Goal: Check status: Check status

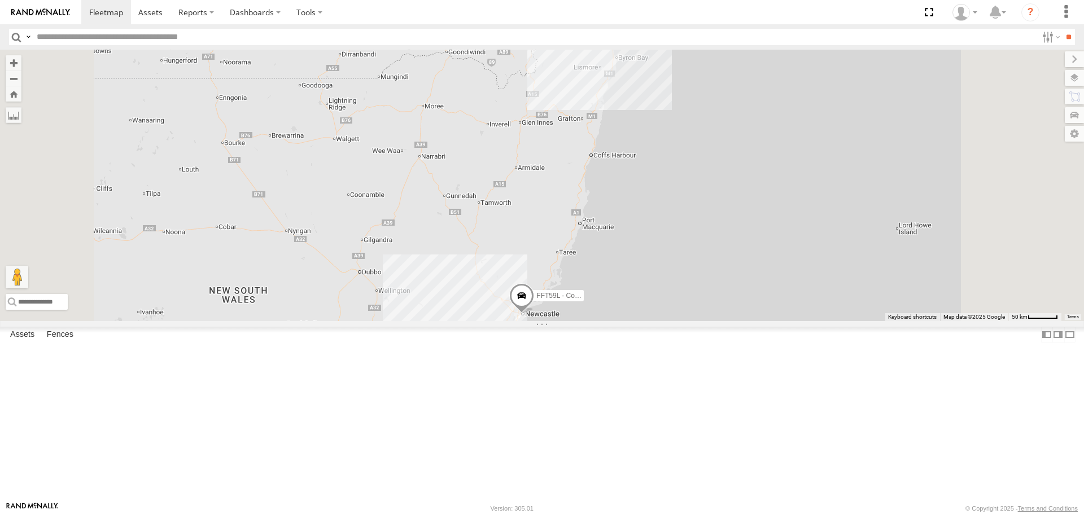
click at [1049, 46] on header "Search Query Asset ID Asset Label Registration Manufacturer Model VIN Job ID" at bounding box center [542, 36] width 1084 height 25
click at [1042, 41] on label at bounding box center [1049, 37] width 24 height 16
click at [0, 0] on span "Passenger Vehicles" at bounding box center [0, 0] width 0 height 0
click at [1040, 37] on label at bounding box center [1049, 37] width 24 height 16
click at [1041, 40] on label at bounding box center [1049, 37] width 24 height 16
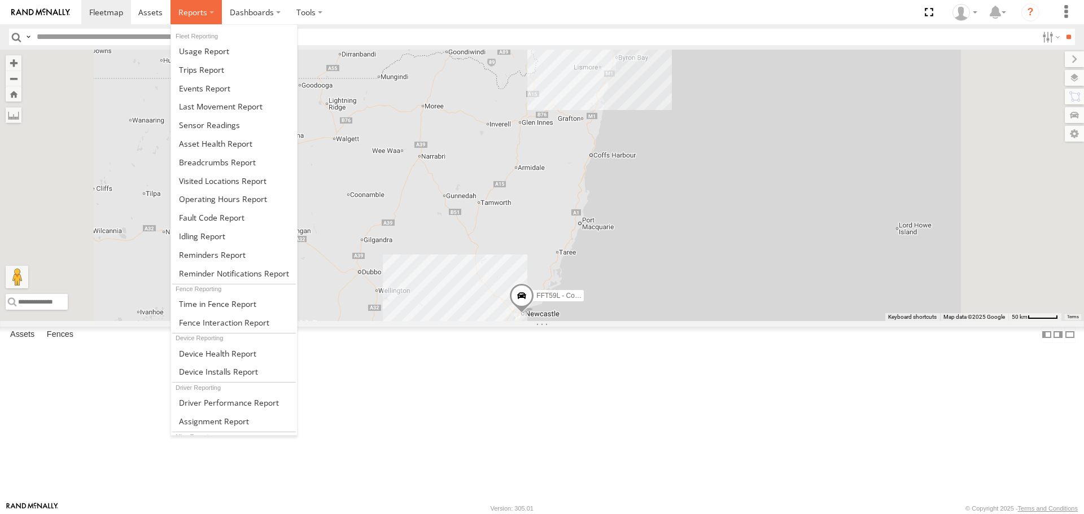
click at [211, 12] on label at bounding box center [195, 12] width 51 height 24
click at [210, 75] on link at bounding box center [234, 69] width 126 height 19
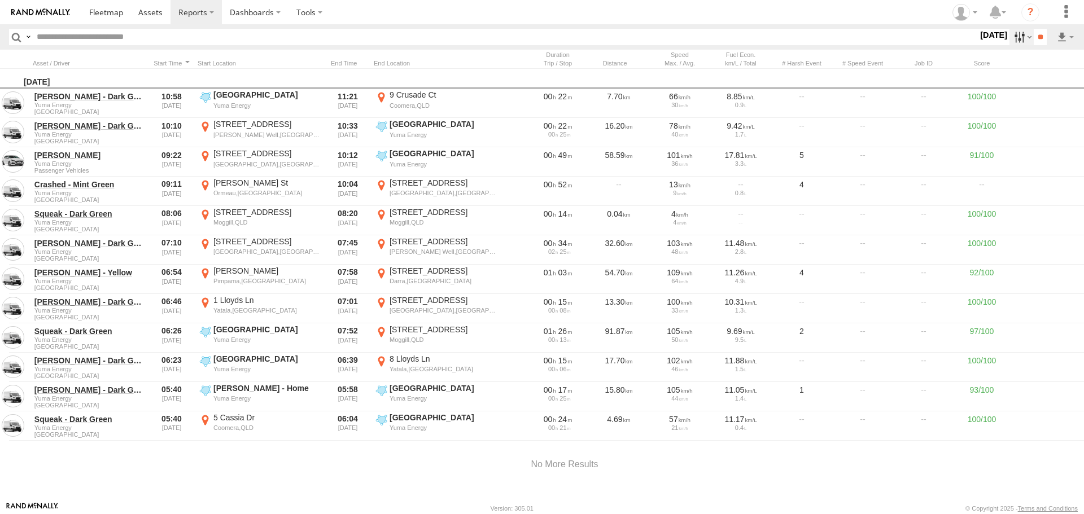
click at [1018, 39] on label at bounding box center [1021, 37] width 24 height 16
click at [0, 0] on label at bounding box center [0, 0] width 0 height 0
click at [1037, 30] on input "**" at bounding box center [1039, 37] width 13 height 16
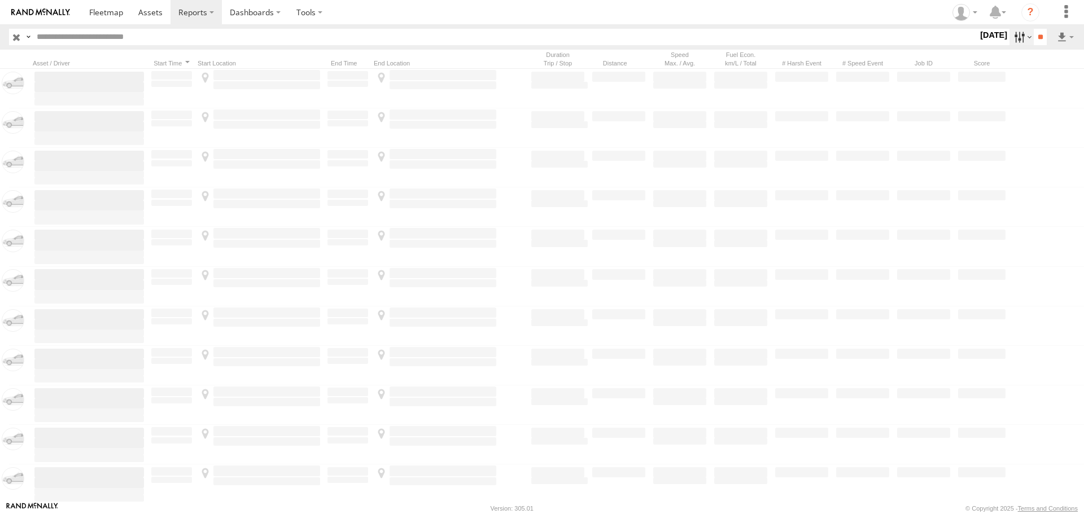
click at [1019, 38] on label at bounding box center [1021, 37] width 24 height 16
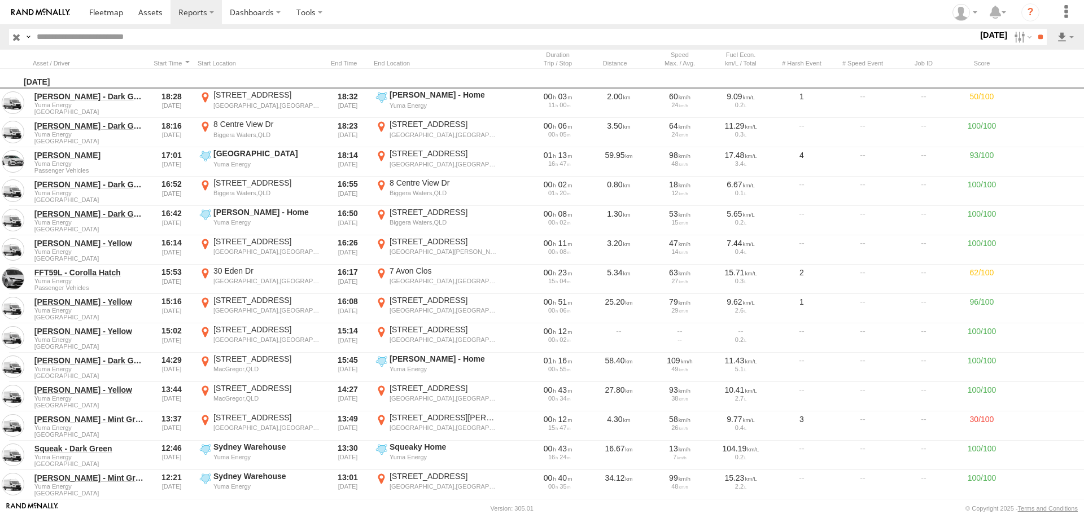
click at [0, 0] on span "Passenger Vehicles" at bounding box center [0, 0] width 0 height 0
click at [1033, 38] on input "**" at bounding box center [1039, 37] width 13 height 16
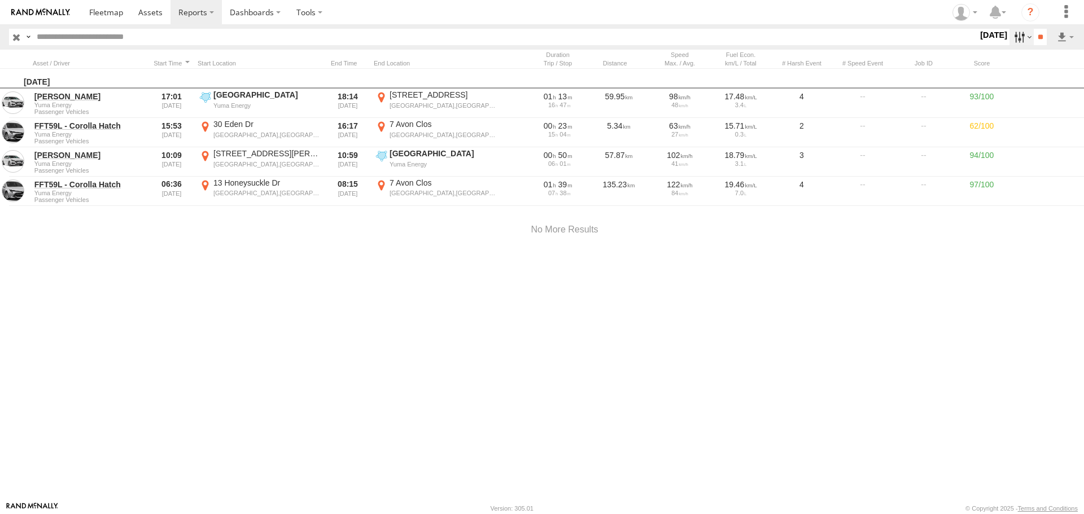
click at [1009, 38] on label at bounding box center [1021, 37] width 24 height 16
click at [0, 0] on label at bounding box center [0, 0] width 0 height 0
click at [1038, 36] on input "**" at bounding box center [1039, 37] width 13 height 16
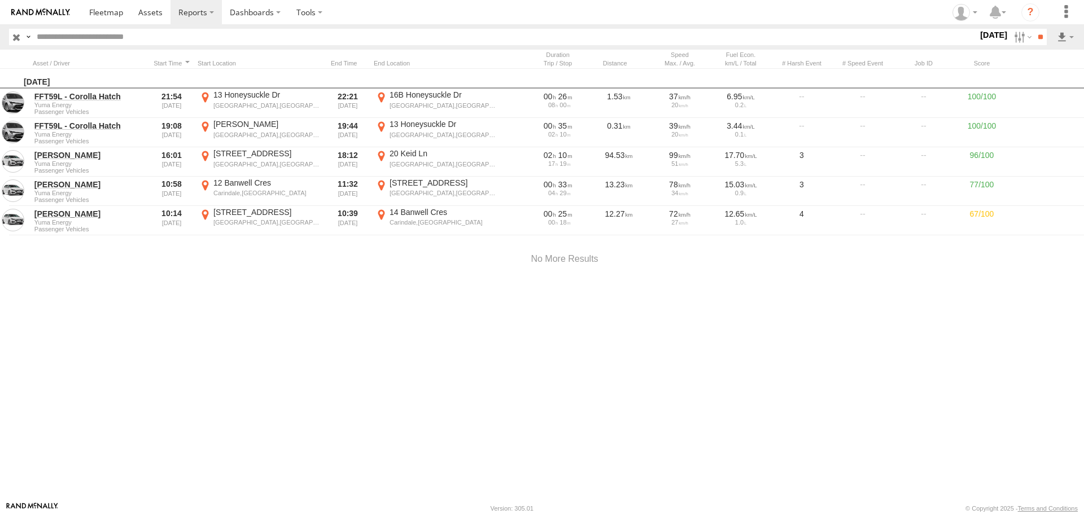
click at [484, 275] on div at bounding box center [564, 259] width 1129 height 48
